Goal: Transaction & Acquisition: Purchase product/service

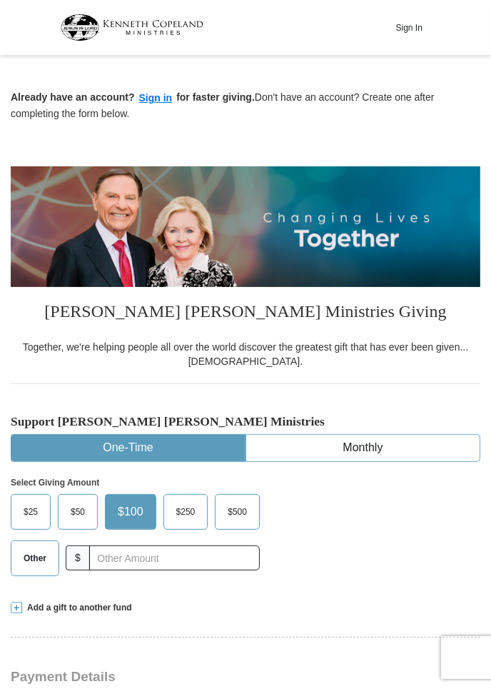
click at [151, 101] on button "Sign in" at bounding box center [156, 98] width 42 height 16
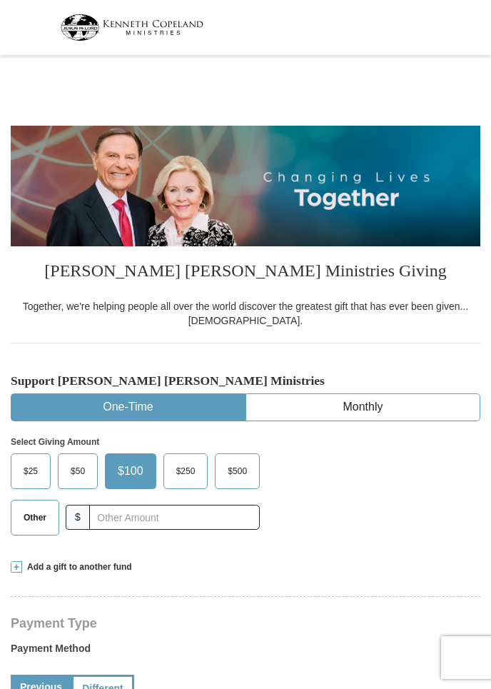
select select "GA"
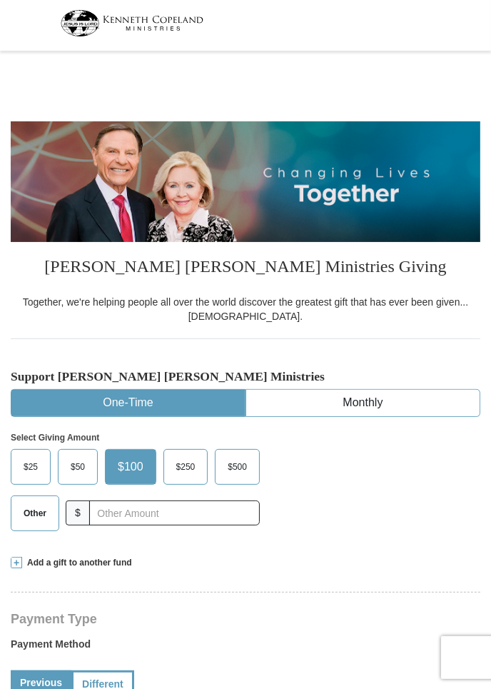
click at [480, 423] on div "Select Giving Amount Amount must be a valid number The total gift cannot be les…" at bounding box center [246, 479] width 470 height 125
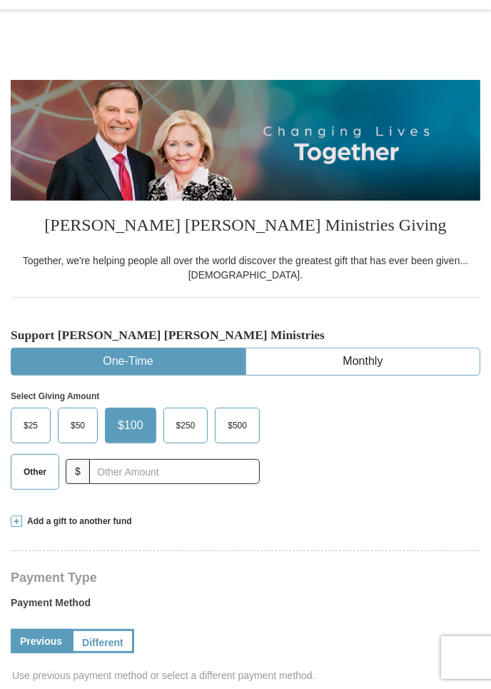
scroll to position [71, 0]
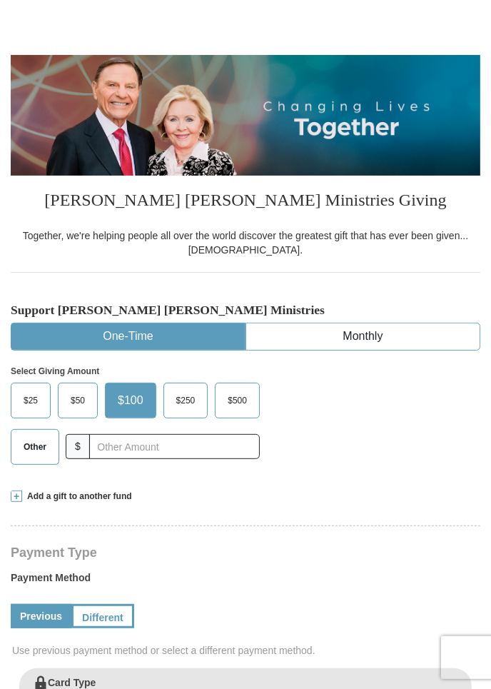
click at [183, 333] on button "One-Time" at bounding box center [128, 337] width 234 height 26
click at [176, 443] on input "text" at bounding box center [174, 446] width 171 height 25
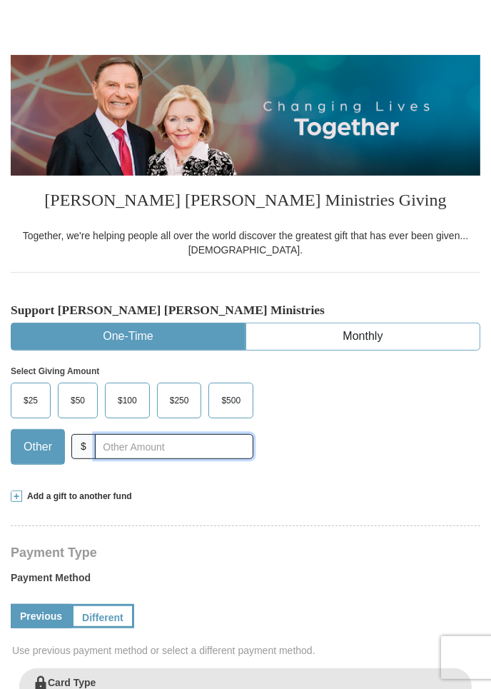
scroll to position [82, 0]
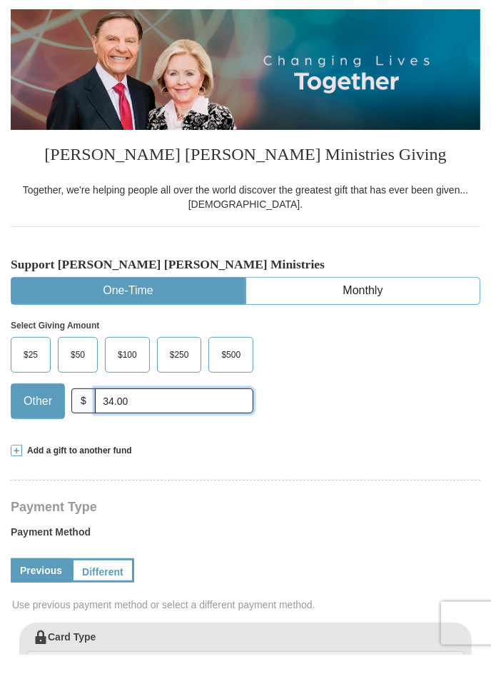
type input "34.00"
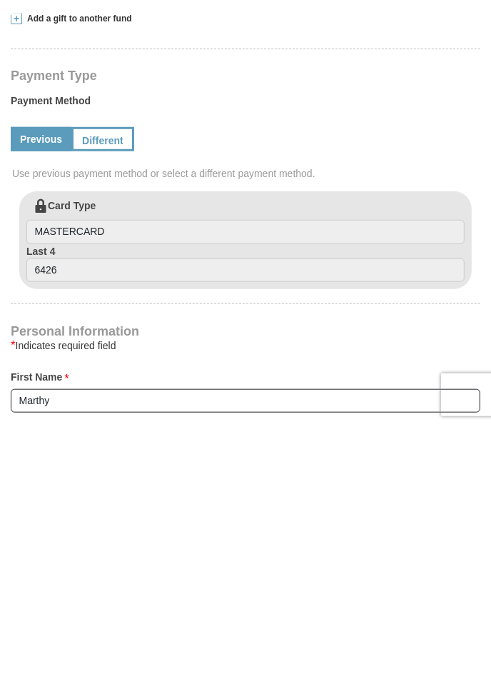
scroll to position [285, 0]
click at [158, 464] on label "Card Type MASTERCARD" at bounding box center [245, 484] width 439 height 46
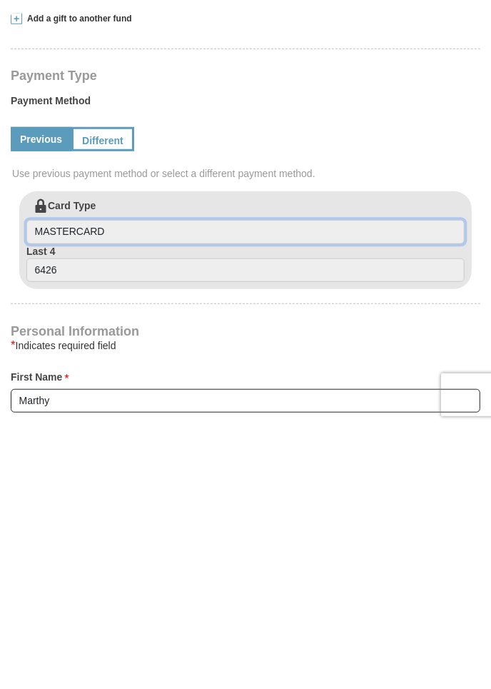
click at [158, 483] on input "MASTERCARD" at bounding box center [245, 495] width 439 height 24
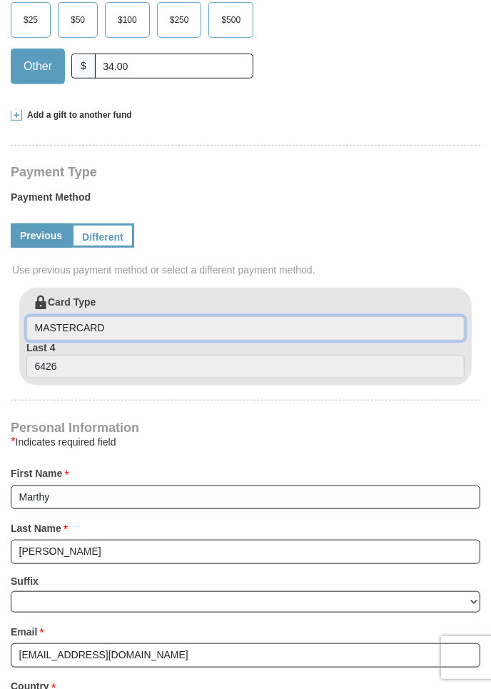
scroll to position [452, 0]
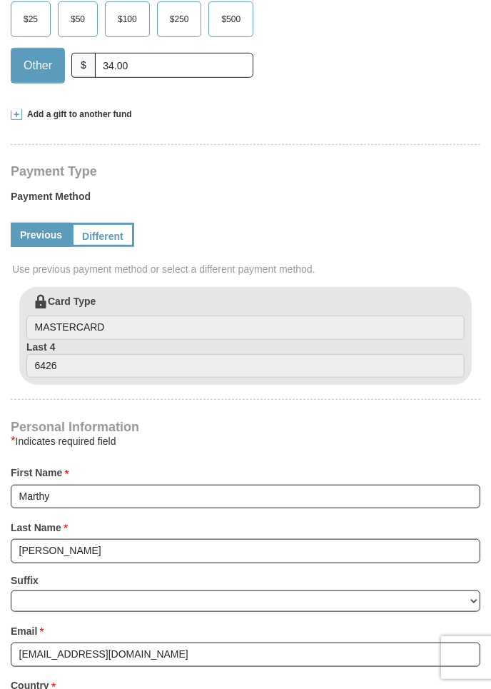
click at [111, 237] on link "Different" at bounding box center [102, 235] width 63 height 24
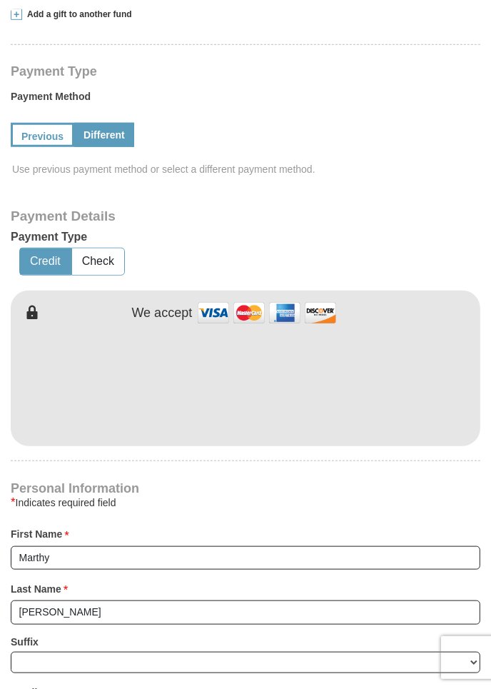
scroll to position [559, 0]
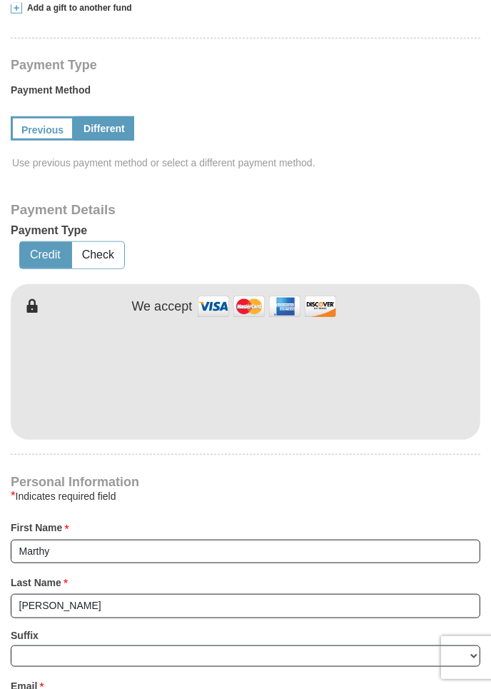
click at [37, 255] on button "Credit" at bounding box center [45, 255] width 51 height 26
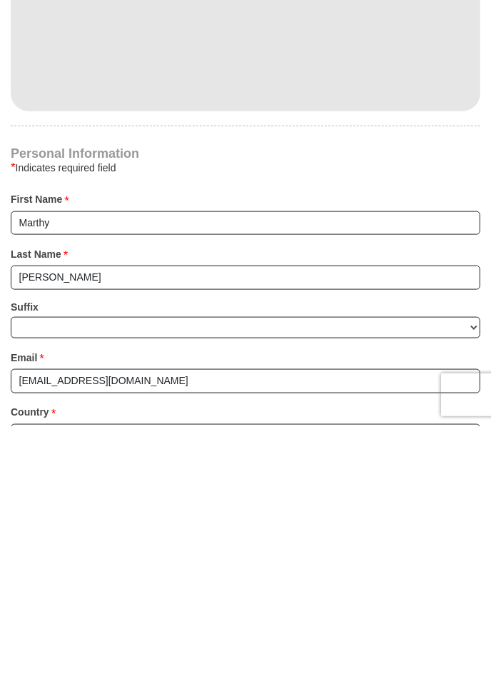
scroll to position [631, 0]
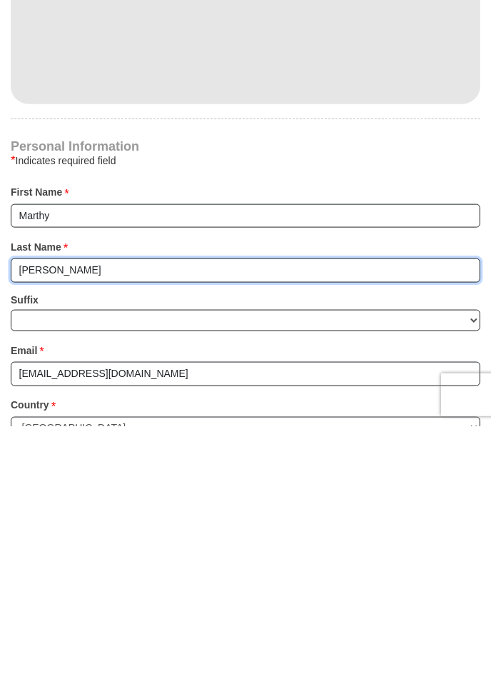
click at [196, 529] on input "Chancey" at bounding box center [246, 533] width 470 height 24
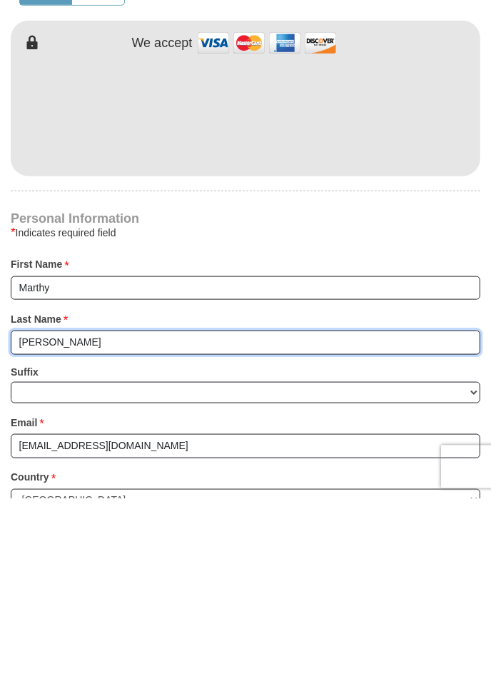
scroll to position [704, 0]
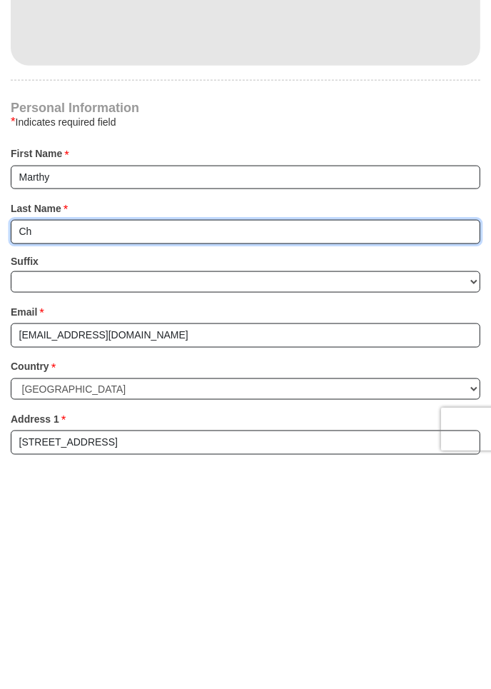
type input "C"
type input "Bunton. Chancey"
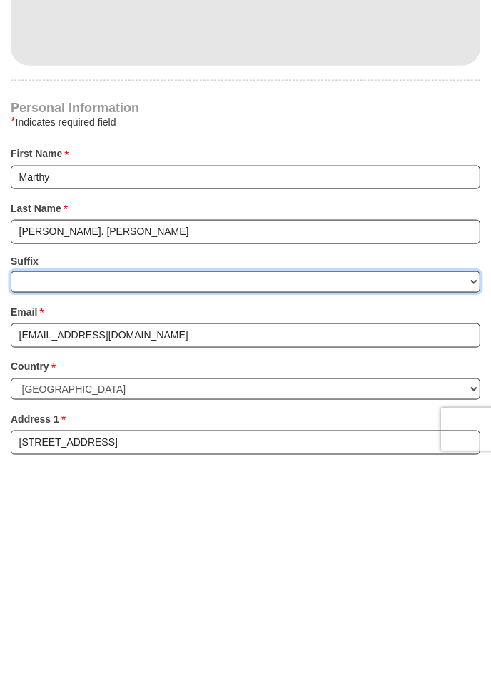
click at [134, 511] on select "Jr Sr I II III IV V VI" at bounding box center [246, 511] width 470 height 22
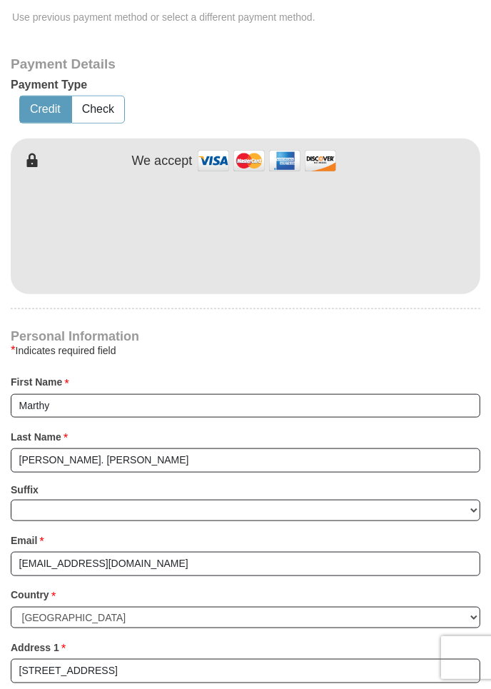
click at [436, 347] on div "* Indicates required field" at bounding box center [246, 350] width 470 height 17
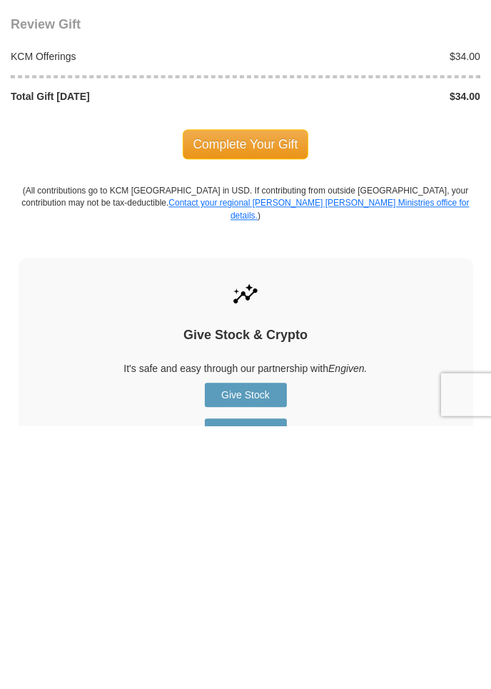
scroll to position [1413, 0]
type input "(912) 402-1564l"
click at [275, 395] on span "Complete Your Gift" at bounding box center [246, 407] width 126 height 30
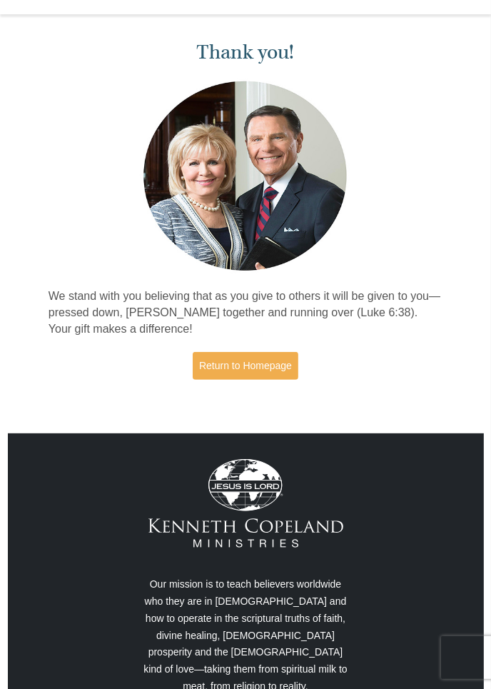
scroll to position [86, 0]
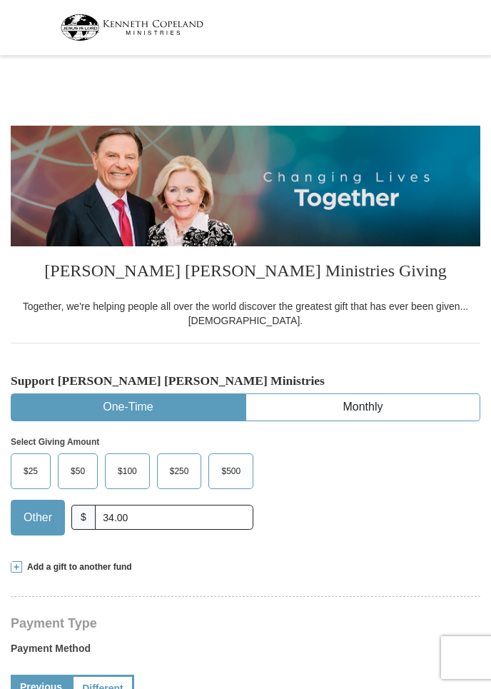
select select "GA"
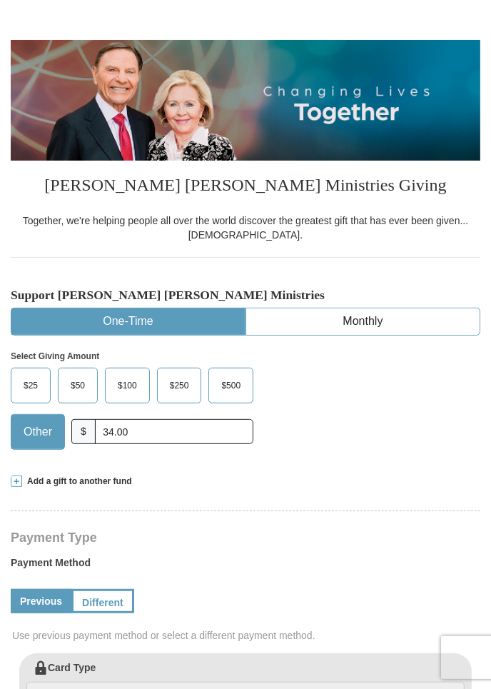
scroll to position [85, 0]
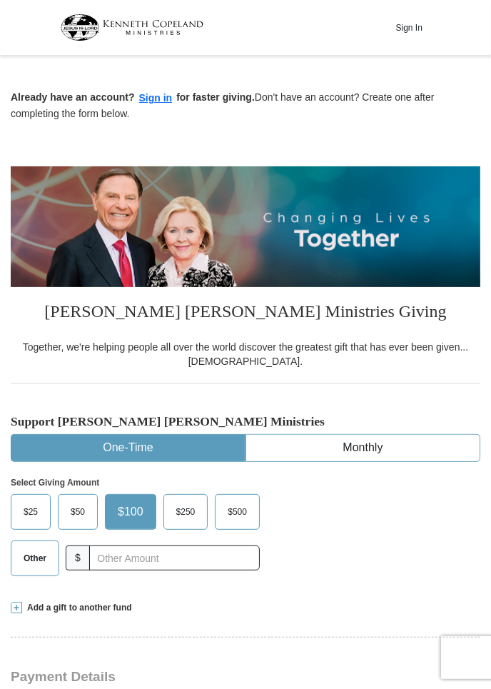
click at [415, 21] on button "Sign In" at bounding box center [409, 27] width 43 height 22
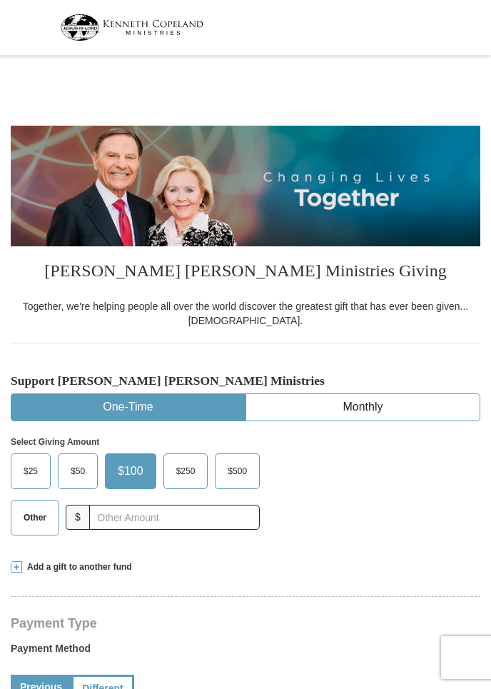
select select "GA"
click at [403, 202] on img at bounding box center [246, 186] width 470 height 121
click at [180, 34] on img at bounding box center [132, 27] width 143 height 26
